Goal: Task Accomplishment & Management: Manage account settings

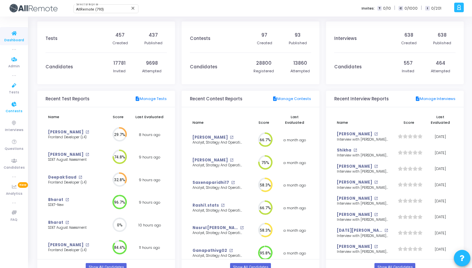
click at [16, 107] on icon at bounding box center [14, 104] width 14 height 8
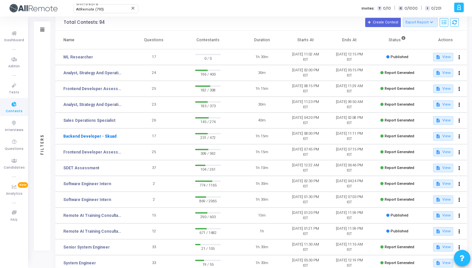
scroll to position [8, 0]
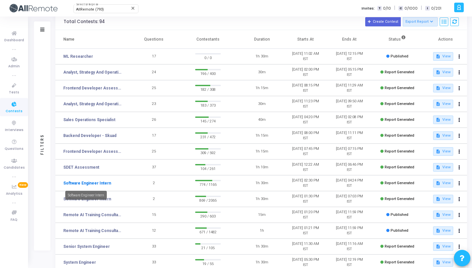
click at [102, 183] on link "Software Engineer Intern" at bounding box center [87, 183] width 48 height 6
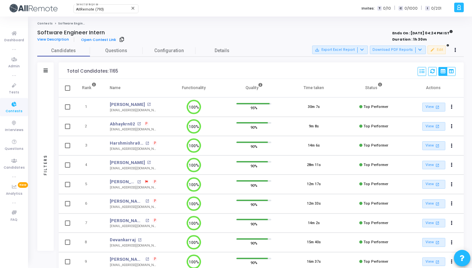
scroll to position [3, 3]
click at [128, 52] on span "Questions" at bounding box center [116, 50] width 53 height 7
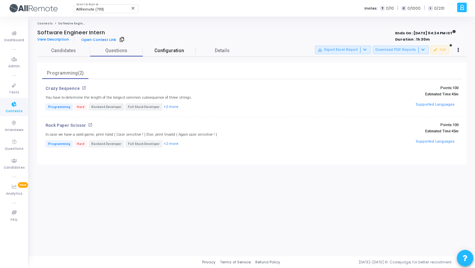
click at [157, 54] on span "Configuration" at bounding box center [169, 50] width 53 height 7
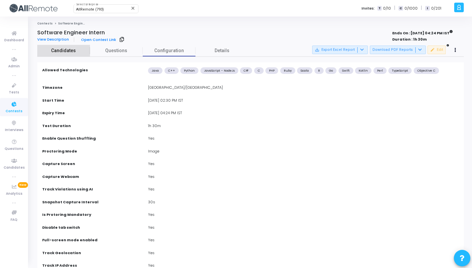
click at [82, 54] on link "Candidates" at bounding box center [63, 51] width 53 height 12
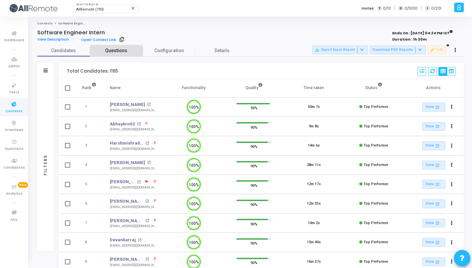
click at [104, 54] on link "Questions" at bounding box center [116, 51] width 53 height 12
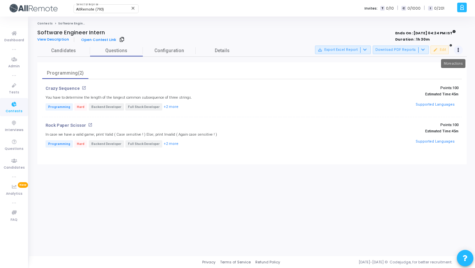
click at [461, 51] on button at bounding box center [458, 50] width 9 height 9
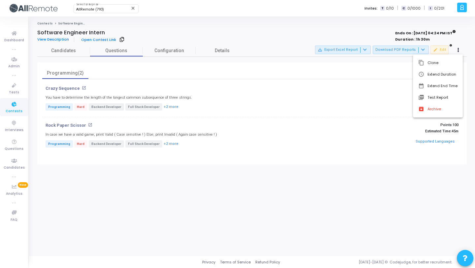
click at [288, 45] on div at bounding box center [237, 134] width 475 height 268
click at [74, 56] on link "Candidates" at bounding box center [63, 51] width 53 height 12
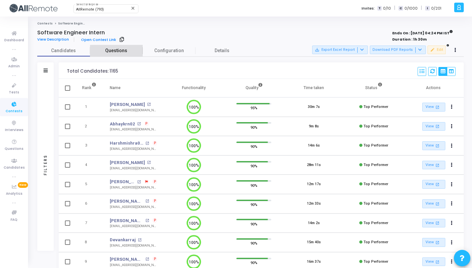
click at [125, 54] on span "Questions" at bounding box center [116, 50] width 53 height 7
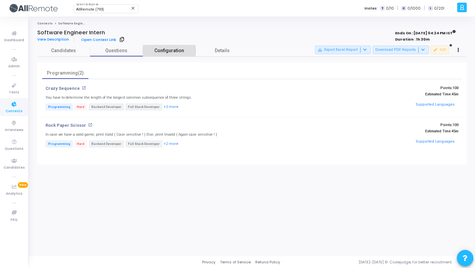
click at [173, 49] on span "Configuration" at bounding box center [169, 50] width 53 height 7
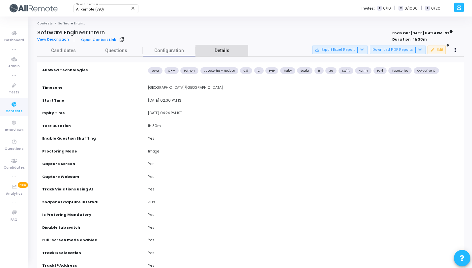
click at [210, 50] on link "Details" at bounding box center [222, 51] width 53 height 12
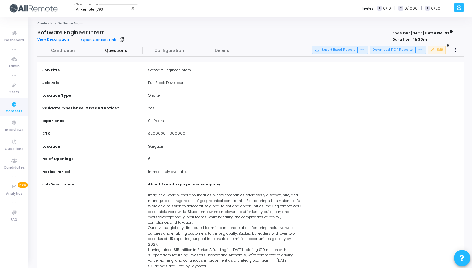
click at [113, 52] on span "Questions" at bounding box center [116, 50] width 53 height 7
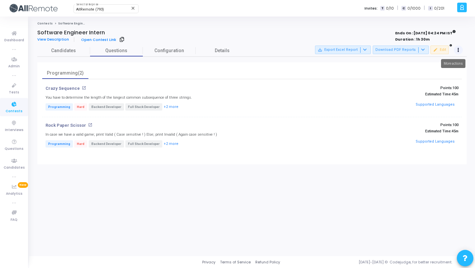
click at [457, 48] on icon at bounding box center [458, 49] width 2 height 3
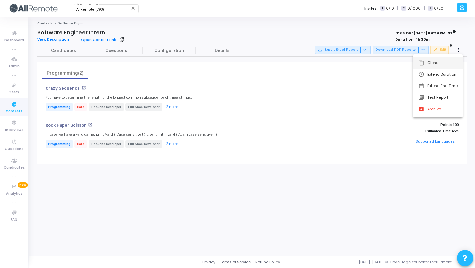
click at [436, 65] on button "content_copy Clone" at bounding box center [438, 63] width 50 height 12
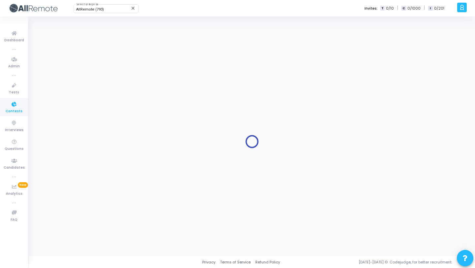
type input "Software Engineer Intern"
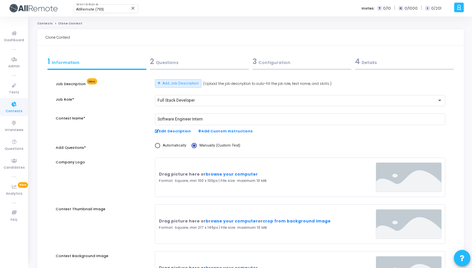
click at [179, 68] on div "2 Questions" at bounding box center [199, 63] width 103 height 18
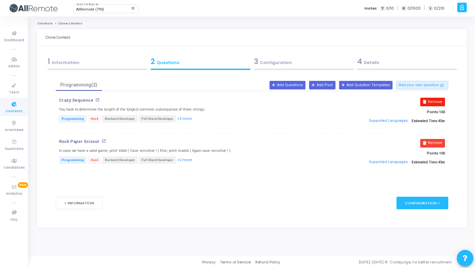
click at [433, 100] on button "Remove" at bounding box center [432, 102] width 25 height 9
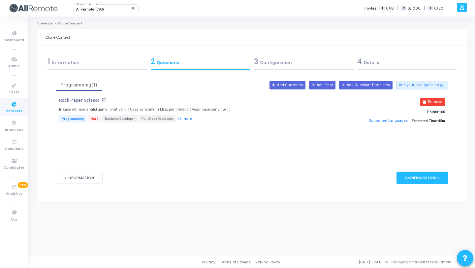
click at [433, 100] on button "Remove" at bounding box center [432, 102] width 25 height 9
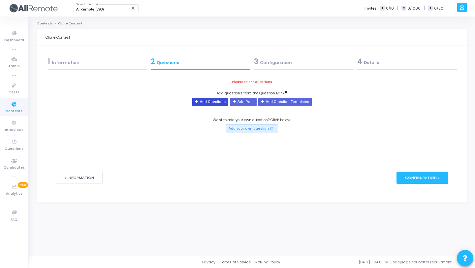
click at [212, 101] on button "Add Questions" at bounding box center [210, 102] width 36 height 9
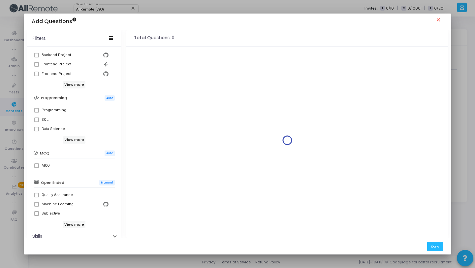
scroll to position [76, 0]
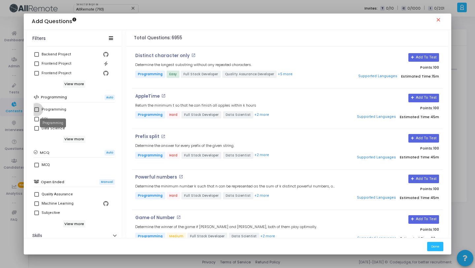
click at [56, 108] on div "Programming" at bounding box center [54, 110] width 25 height 8
click at [37, 112] on input "Programming" at bounding box center [36, 112] width 0 height 0
checkbox input "true"
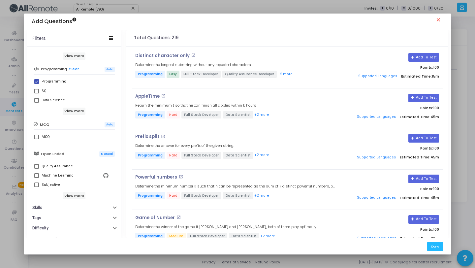
scroll to position [113, 0]
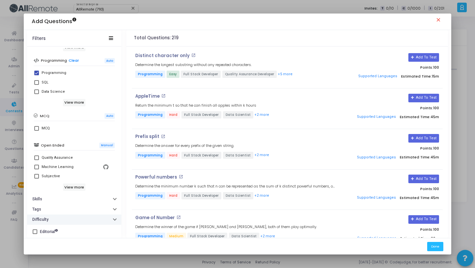
click at [54, 219] on button "Difficulty" at bounding box center [74, 219] width 94 height 10
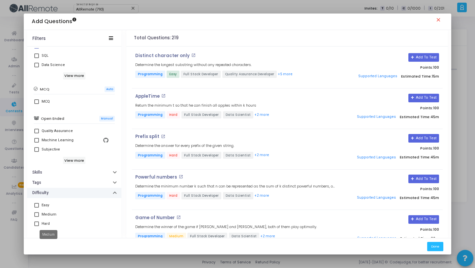
scroll to position [148, 0]
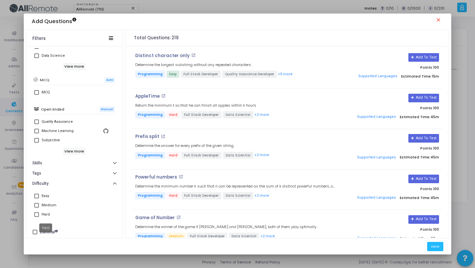
click at [46, 216] on div "Hard" at bounding box center [46, 214] width 8 height 8
click at [37, 217] on input "Hard" at bounding box center [36, 217] width 0 height 0
checkbox input "true"
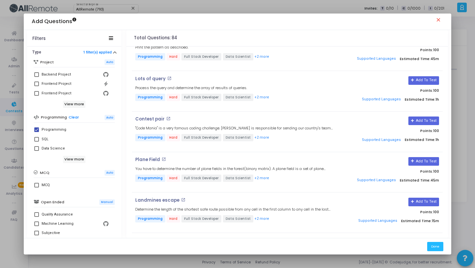
scroll to position [0, 0]
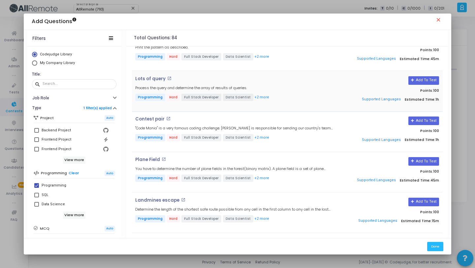
click at [167, 78] on mat-icon "open_in_new" at bounding box center [169, 78] width 4 height 4
click at [49, 185] on div "Programming" at bounding box center [54, 185] width 25 height 8
click at [37, 188] on input "Programming" at bounding box center [36, 188] width 0 height 0
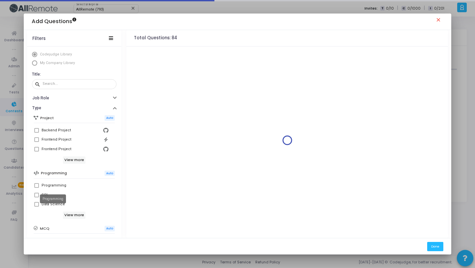
click at [50, 185] on div "Programming" at bounding box center [54, 185] width 25 height 8
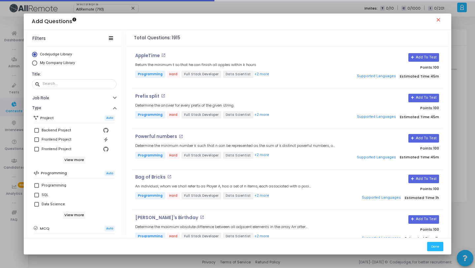
click at [50, 185] on div "Programming" at bounding box center [54, 185] width 25 height 8
click at [37, 188] on input "Programming" at bounding box center [36, 188] width 0 height 0
checkbox input "true"
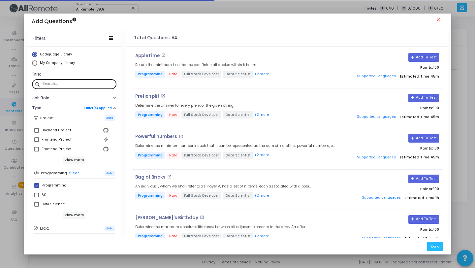
click at [87, 83] on input "text" at bounding box center [78, 84] width 71 height 4
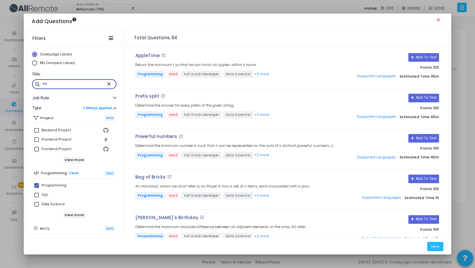
type input "n"
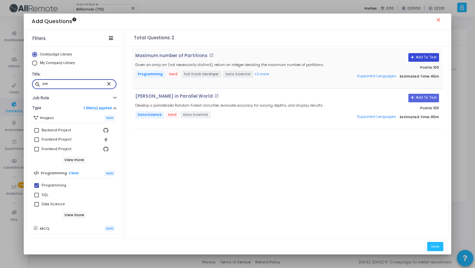
type input "par"
click at [419, 58] on button "Add To Test" at bounding box center [423, 57] width 31 height 9
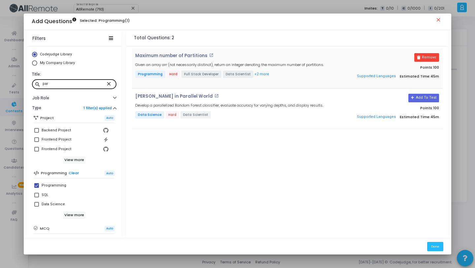
click at [109, 83] on mat-icon "close" at bounding box center [110, 83] width 8 height 6
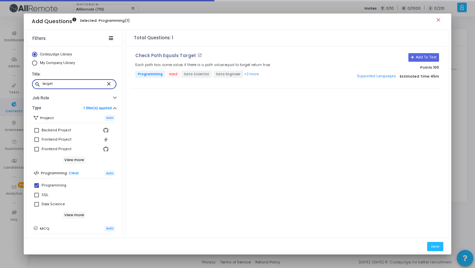
type input "target"
click at [428, 57] on button "Add To Test" at bounding box center [423, 57] width 31 height 9
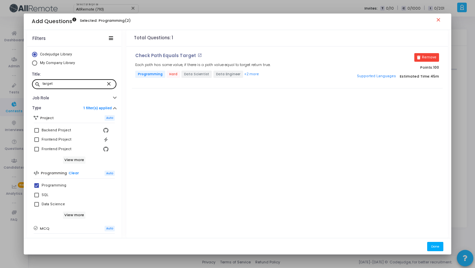
click at [435, 249] on button "Done" at bounding box center [435, 246] width 16 height 9
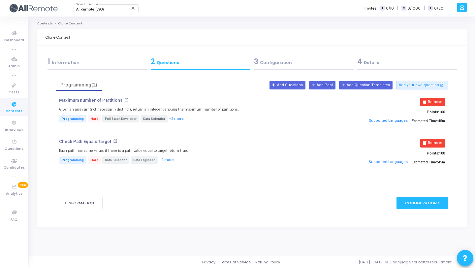
click at [284, 70] on div at bounding box center [304, 69] width 100 height 1
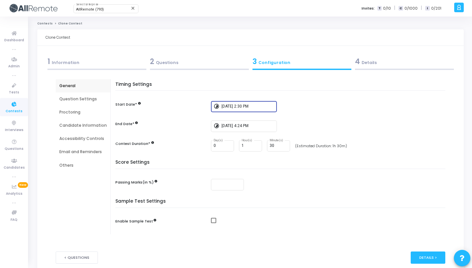
click at [239, 107] on input "2/25/2025, 2:30 PM" at bounding box center [248, 106] width 53 height 5
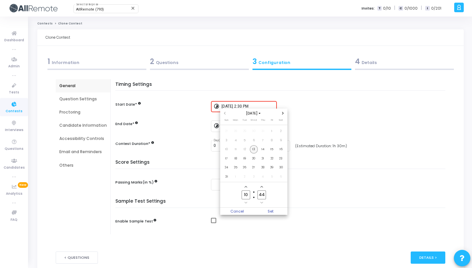
click at [255, 148] on span "13" at bounding box center [254, 149] width 8 height 8
click at [248, 195] on input "10" at bounding box center [246, 194] width 9 height 9
type input "14"
click at [265, 194] on input "44" at bounding box center [262, 194] width 9 height 9
type input "4"
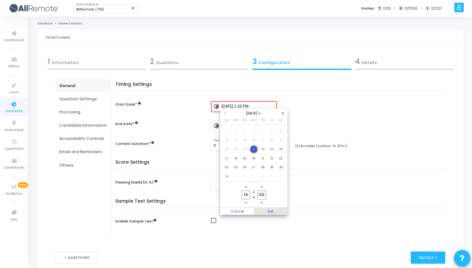
type input "00"
click at [272, 208] on span "Set" at bounding box center [271, 210] width 34 height 7
type input "8/13/2025, 2:00 PM"
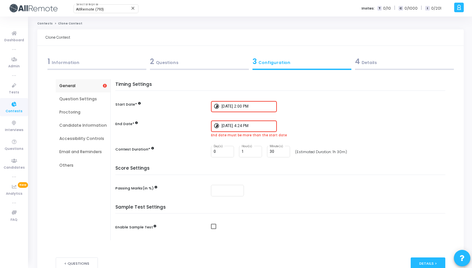
click at [234, 128] on div "5/5/2025, 4:24 PM" at bounding box center [248, 126] width 53 height 12
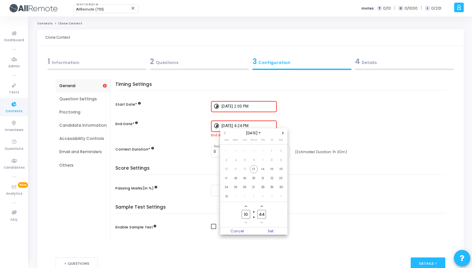
click at [283, 133] on icon "Next month" at bounding box center [283, 133] width 2 height 3
click at [245, 187] on span "30" at bounding box center [245, 187] width 8 height 8
click at [248, 214] on input "10" at bounding box center [246, 214] width 9 height 9
type input "1"
type input "23"
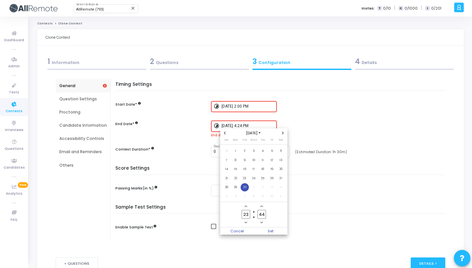
click at [265, 216] on input "44" at bounding box center [262, 214] width 9 height 9
type input "4"
type input "59"
click at [261, 232] on span "Set" at bounding box center [271, 230] width 34 height 7
type input "9/30/2025, 11:59 PM"
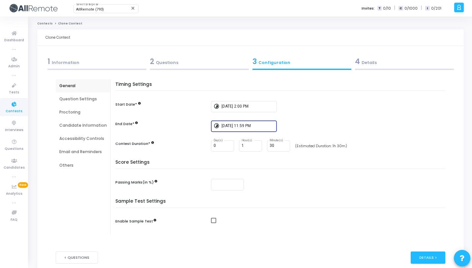
click at [260, 177] on div "Score Settings Passing Marks(in %)" at bounding box center [282, 179] width 327 height 39
click at [86, 102] on div "Question Settings" at bounding box center [82, 99] width 47 height 6
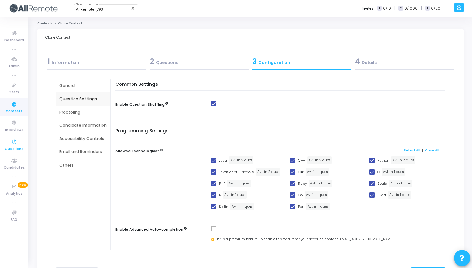
click at [15, 141] on icon at bounding box center [14, 142] width 14 height 8
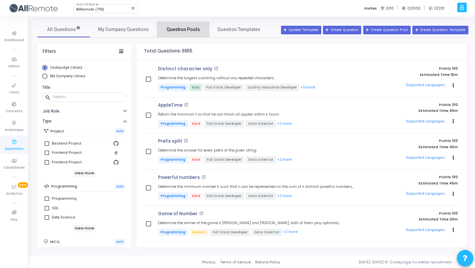
click at [188, 30] on span "Question Pools" at bounding box center [183, 29] width 33 height 7
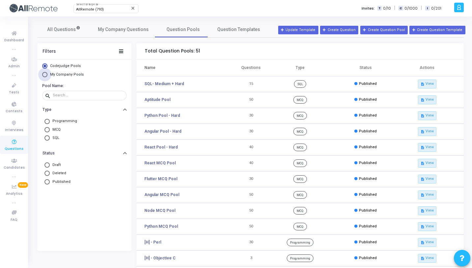
click at [73, 76] on span "My Company Pools" at bounding box center [67, 74] width 34 height 4
click at [47, 76] on input "My Company Pools" at bounding box center [44, 74] width 5 height 5
radio input "true"
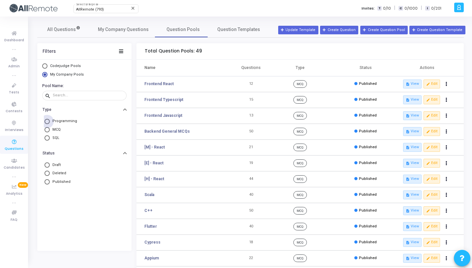
click at [68, 120] on span "Programming" at bounding box center [63, 121] width 27 height 6
click at [50, 120] on input "Programming" at bounding box center [47, 121] width 5 height 5
radio input "true"
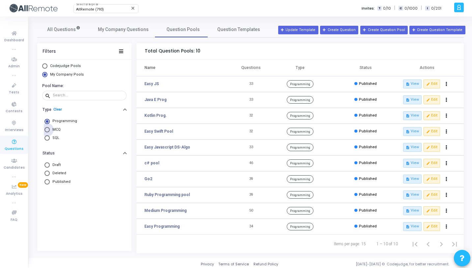
click at [56, 132] on span "MCQ" at bounding box center [55, 130] width 11 height 6
click at [50, 132] on input "MCQ" at bounding box center [47, 129] width 5 height 5
radio input "true"
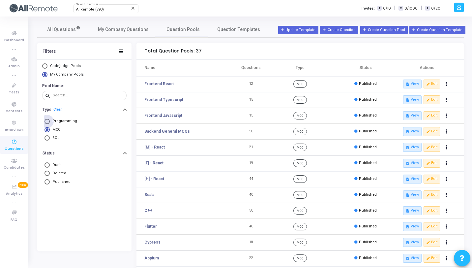
click at [66, 122] on span "Programming" at bounding box center [63, 121] width 27 height 6
click at [50, 122] on input "Programming" at bounding box center [47, 121] width 5 height 5
radio input "true"
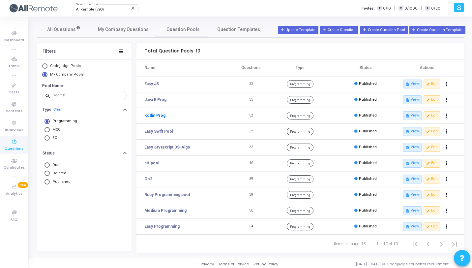
scroll to position [2, 0]
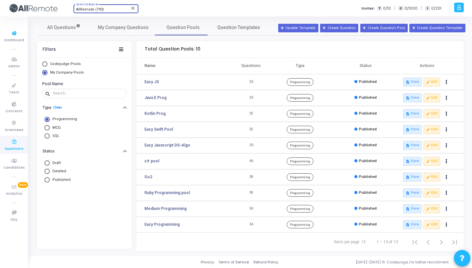
click at [88, 8] on span "AllRemote (793)" at bounding box center [90, 9] width 28 height 4
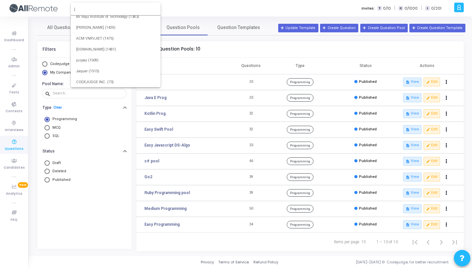
scroll to position [0, 0]
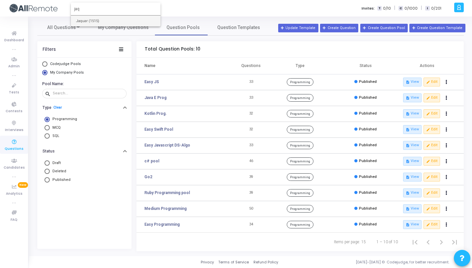
type input "jaq"
click at [87, 22] on span "Jaquar (1515)" at bounding box center [115, 20] width 79 height 11
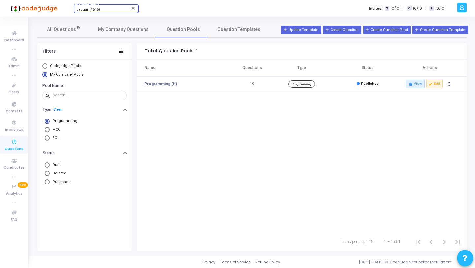
click at [56, 130] on span "MCQ" at bounding box center [55, 130] width 11 height 6
click at [50, 130] on input "MCQ" at bounding box center [47, 129] width 5 height 5
radio input "true"
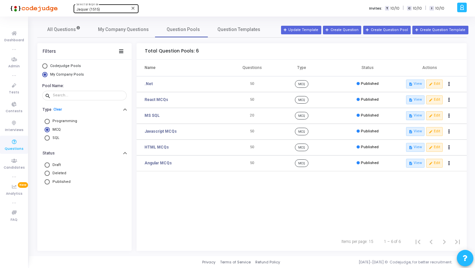
click at [70, 119] on span "Programming" at bounding box center [63, 121] width 27 height 6
click at [50, 119] on input "Programming" at bounding box center [47, 121] width 5 height 5
radio input "true"
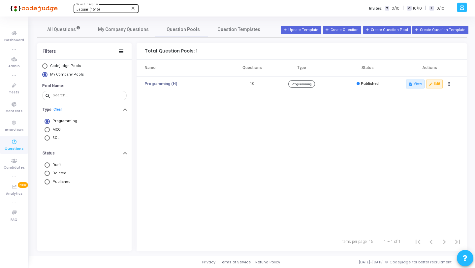
click at [51, 129] on span "MCQ" at bounding box center [55, 130] width 11 height 6
click at [50, 129] on input "MCQ" at bounding box center [47, 129] width 5 height 5
radio input "true"
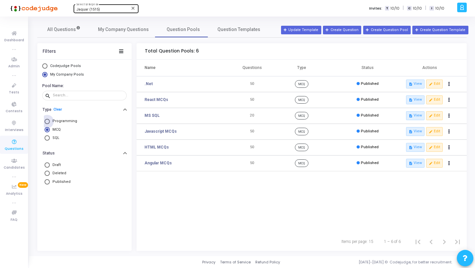
click at [55, 122] on span "Programming" at bounding box center [63, 121] width 27 height 6
click at [50, 122] on input "Programming" at bounding box center [47, 121] width 5 height 5
radio input "true"
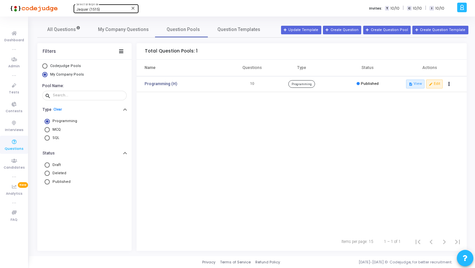
click at [52, 139] on span "SQL" at bounding box center [55, 138] width 10 height 6
click at [50, 139] on input "SQL" at bounding box center [47, 137] width 5 height 5
radio input "true"
click at [59, 123] on span "Programming" at bounding box center [63, 121] width 27 height 6
click at [50, 123] on input "Programming" at bounding box center [47, 121] width 5 height 5
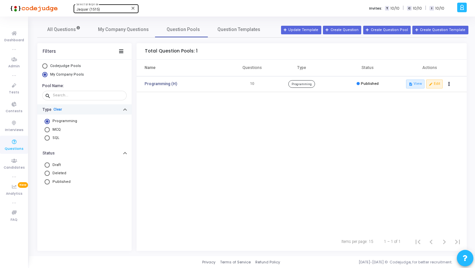
click at [58, 110] on link "Clear" at bounding box center [57, 109] width 9 height 4
radio input "false"
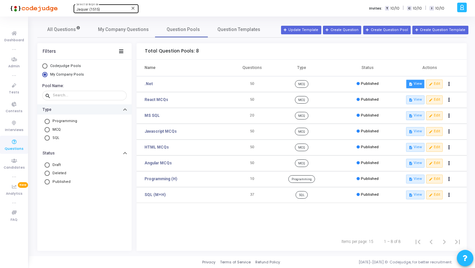
click at [411, 84] on icon "description" at bounding box center [411, 84] width 4 height 4
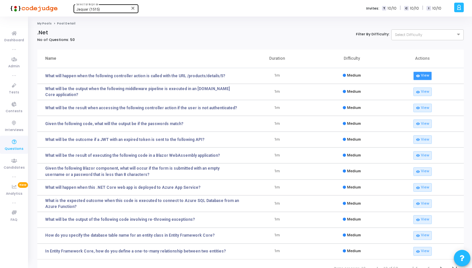
click at [418, 78] on link "visibility View" at bounding box center [422, 76] width 18 height 9
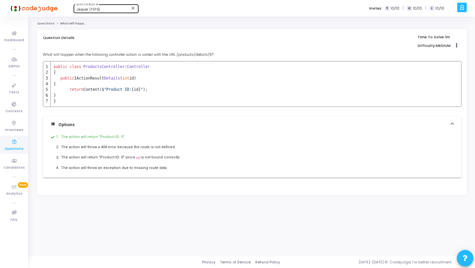
click at [15, 138] on icon at bounding box center [14, 142] width 14 height 8
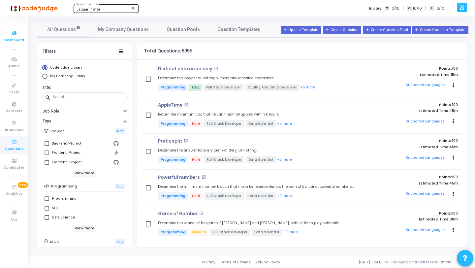
click at [17, 39] on span "Dashboard" at bounding box center [14, 41] width 20 height 6
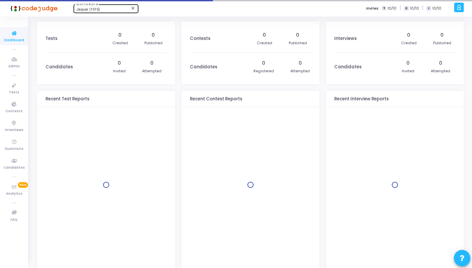
click at [97, 8] on span "Jaquar (1515)" at bounding box center [88, 9] width 24 height 4
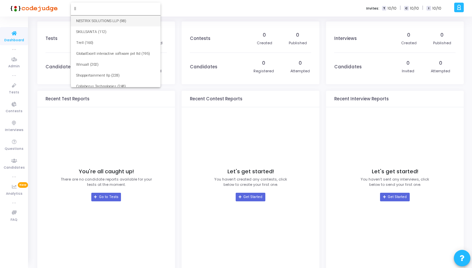
type input "l"
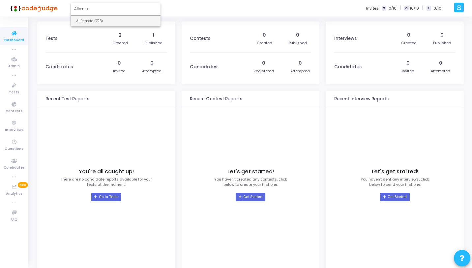
type input "Allremo"
click at [94, 21] on span "AllRemote (793)" at bounding box center [115, 20] width 79 height 11
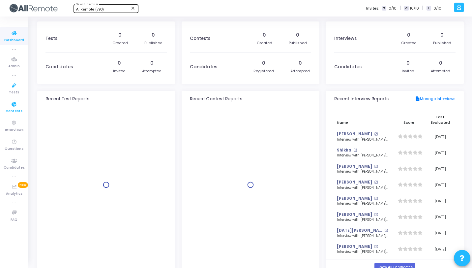
click at [9, 107] on icon at bounding box center [14, 104] width 14 height 8
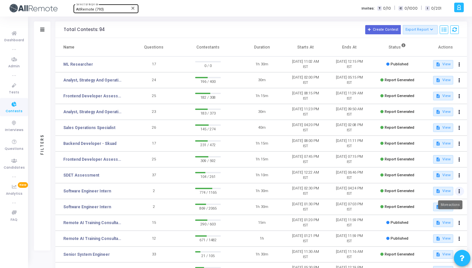
click at [461, 189] on button at bounding box center [459, 191] width 9 height 9
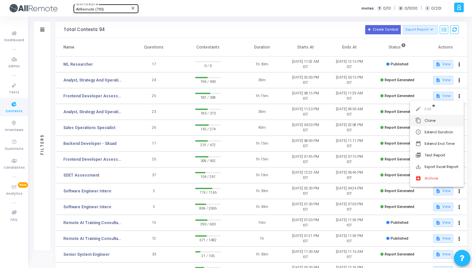
click at [429, 117] on button "content_copy Clone" at bounding box center [437, 121] width 54 height 12
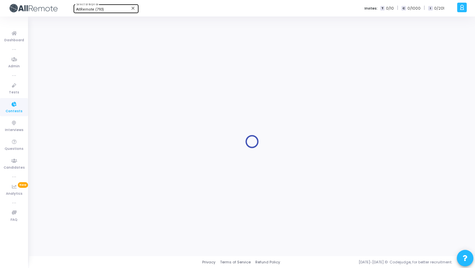
type input "Software Engineer Intern"
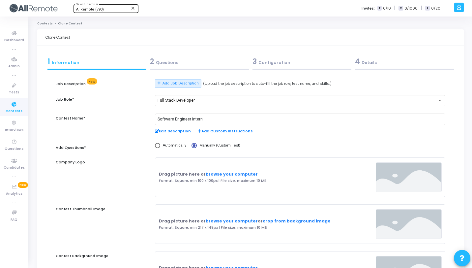
click at [196, 64] on div "2 Questions" at bounding box center [199, 61] width 99 height 11
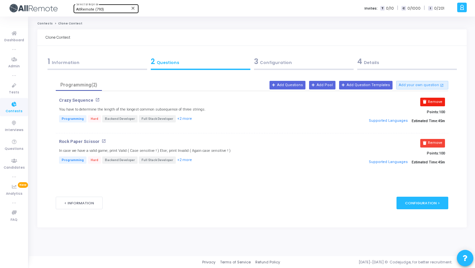
click at [435, 101] on button "Remove" at bounding box center [432, 102] width 25 height 9
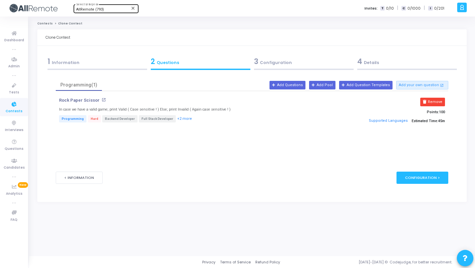
click at [435, 101] on button "Remove" at bounding box center [432, 102] width 25 height 9
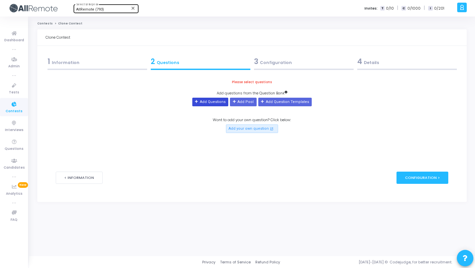
click at [220, 99] on button "Add Questions" at bounding box center [210, 102] width 36 height 9
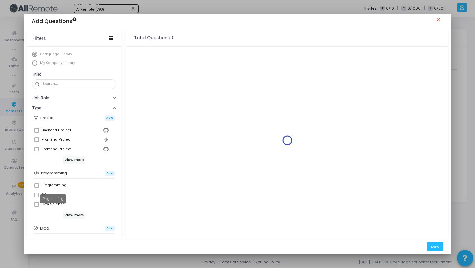
click at [54, 184] on div "Programming" at bounding box center [54, 185] width 25 height 8
click at [37, 188] on input "Programming" at bounding box center [36, 188] width 0 height 0
checkbox input "true"
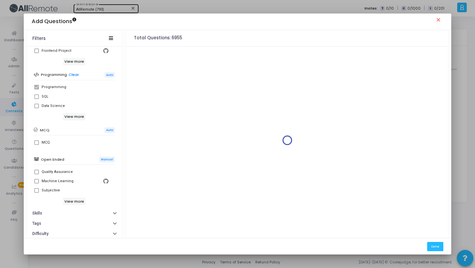
scroll to position [113, 0]
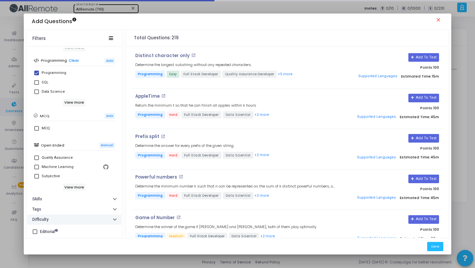
click at [43, 217] on h6 "Difficulty" at bounding box center [40, 219] width 16 height 5
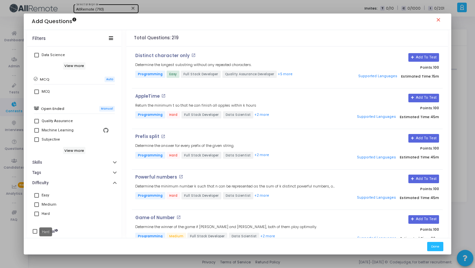
click at [46, 211] on div "Hard" at bounding box center [46, 214] width 8 height 8
click at [37, 216] on input "Hard" at bounding box center [36, 216] width 0 height 0
checkbox input "true"
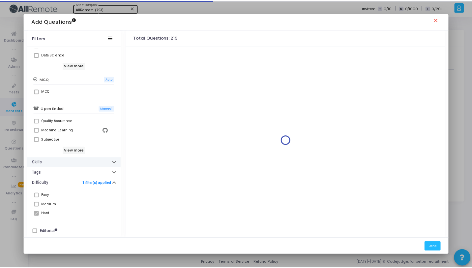
scroll to position [0, 0]
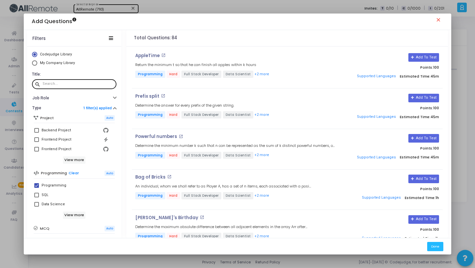
click at [90, 86] on div at bounding box center [78, 83] width 71 height 11
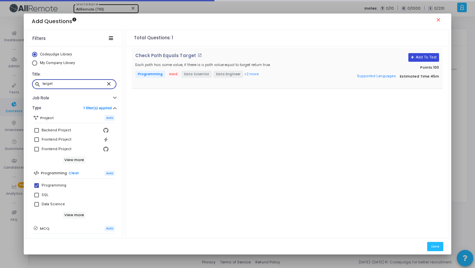
type input "target"
click at [414, 57] on icon at bounding box center [413, 58] width 4 height 4
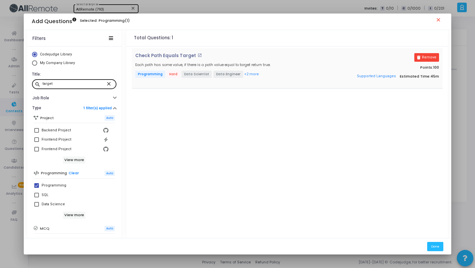
click at [106, 83] on mat-icon "close" at bounding box center [110, 83] width 8 height 6
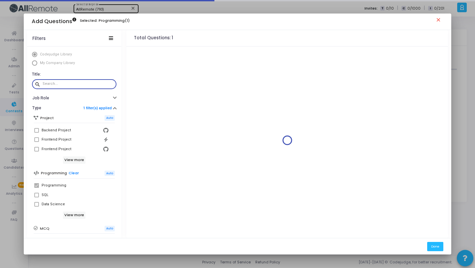
click at [88, 85] on input "text" at bounding box center [78, 84] width 71 height 4
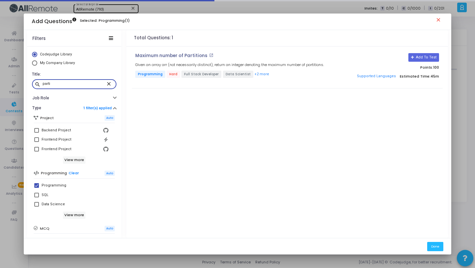
type input "parti"
click at [428, 59] on button "Add To Test" at bounding box center [423, 57] width 31 height 9
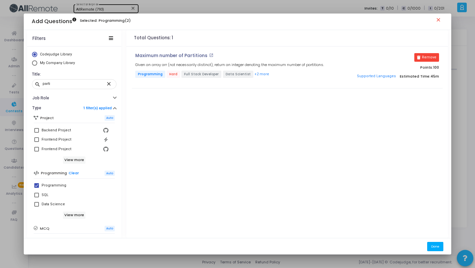
click at [440, 243] on button "Done" at bounding box center [435, 246] width 16 height 9
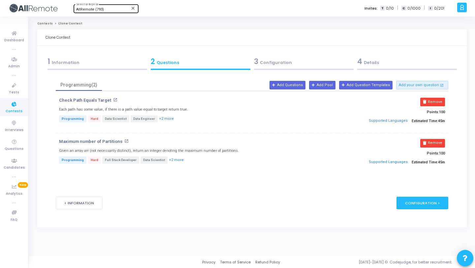
click at [299, 63] on div "3 Configuration" at bounding box center [304, 61] width 100 height 11
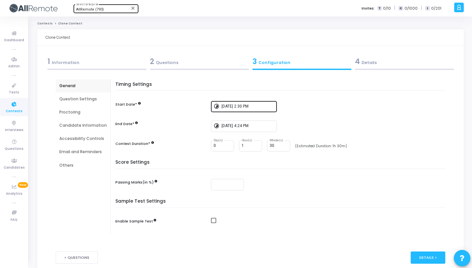
click at [249, 105] on input "2/25/2025, 2:30 PM" at bounding box center [248, 106] width 53 height 5
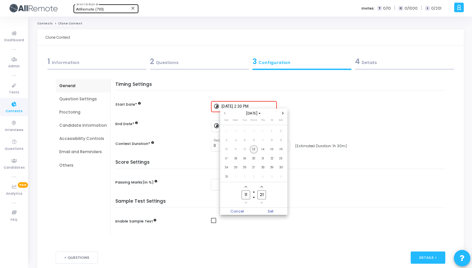
click at [254, 148] on span "13" at bounding box center [254, 149] width 8 height 8
click at [248, 194] on input "11" at bounding box center [246, 194] width 9 height 9
type input "1"
type input "14"
click at [264, 195] on input "21" at bounding box center [262, 194] width 9 height 9
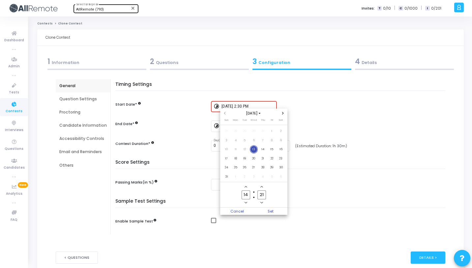
type input "2"
type input "00"
click at [263, 210] on span "Set" at bounding box center [271, 210] width 34 height 7
type input "8/13/2025, 2:00 PM"
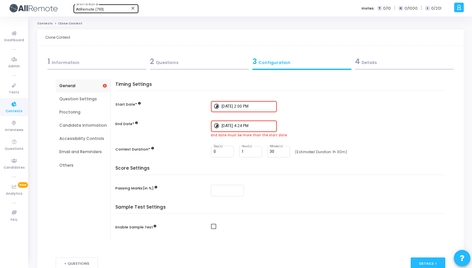
click at [244, 126] on input "5/5/2025, 4:24 PM" at bounding box center [248, 126] width 53 height 5
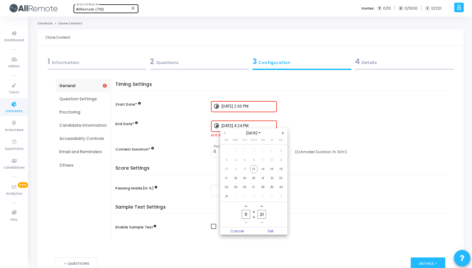
click at [281, 132] on span "Next month" at bounding box center [283, 133] width 6 height 6
click at [246, 185] on span "30" at bounding box center [245, 187] width 8 height 8
click at [250, 213] on input "11" at bounding box center [246, 214] width 9 height 9
type input "1"
type input "23"
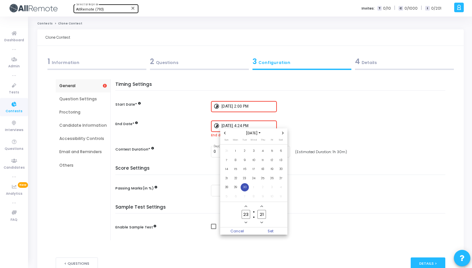
click at [264, 213] on input "21" at bounding box center [262, 214] width 9 height 9
type input "2"
type input "59"
click at [264, 230] on span "Set" at bounding box center [271, 230] width 34 height 7
type input "9/30/2025, 11:59 PM"
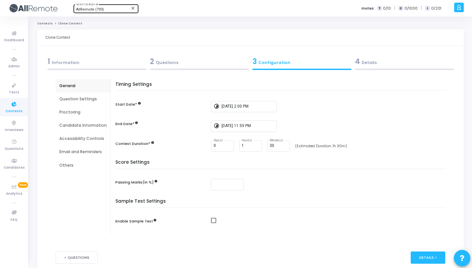
click at [386, 61] on div "4 Details" at bounding box center [404, 61] width 99 height 11
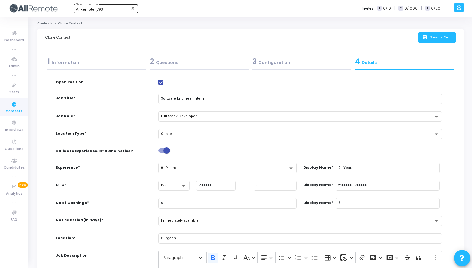
click at [435, 34] on button "save Save as Draft" at bounding box center [436, 37] width 37 height 10
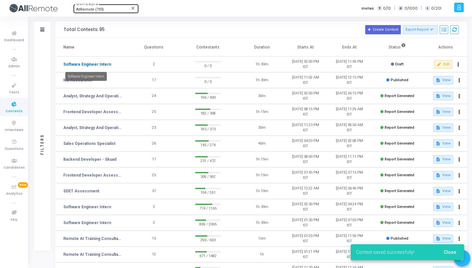
click at [106, 65] on link "Software Engineer Intern" at bounding box center [87, 64] width 48 height 6
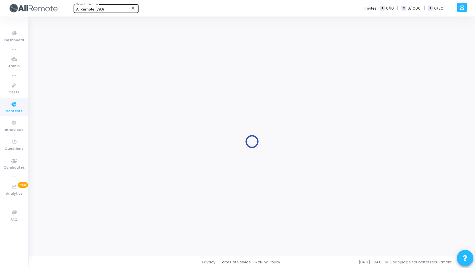
type input "Software Engineer Intern"
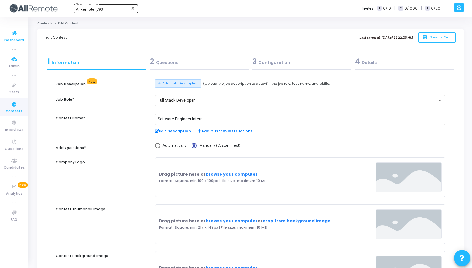
click at [19, 31] on icon at bounding box center [14, 33] width 14 height 8
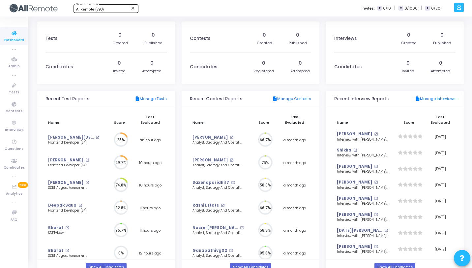
scroll to position [15, 7]
